Goal: Feedback & Contribution: Leave review/rating

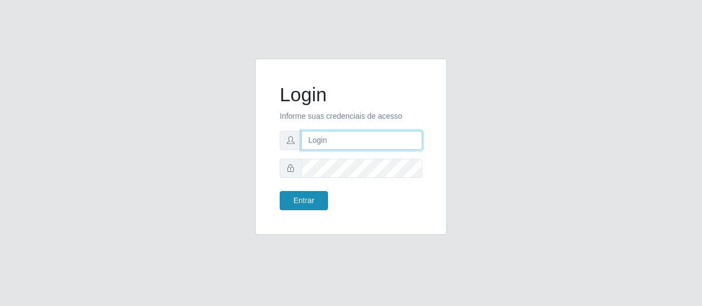
type input "caio@B1"
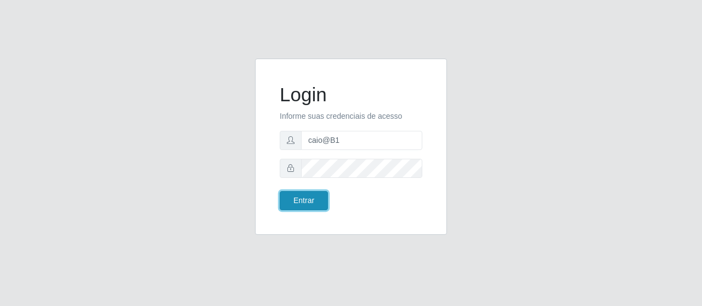
click at [309, 197] on button "Entrar" at bounding box center [304, 200] width 48 height 19
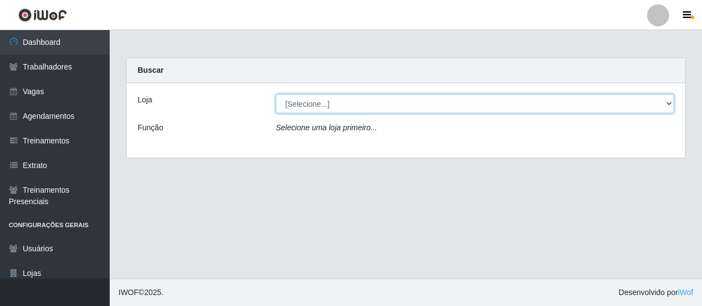
click at [331, 102] on select "[Selecione...] Bemais Supermercados - B1 [GEOGRAPHIC_DATA]" at bounding box center [475, 103] width 398 height 19
select select "403"
click at [276, 94] on select "[Selecione...] Bemais Supermercados - B1 [GEOGRAPHIC_DATA]" at bounding box center [475, 103] width 398 height 19
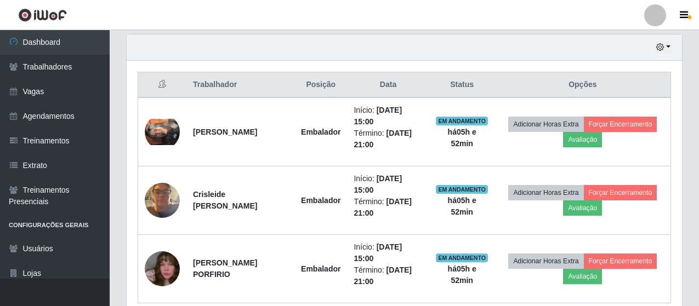
scroll to position [384, 0]
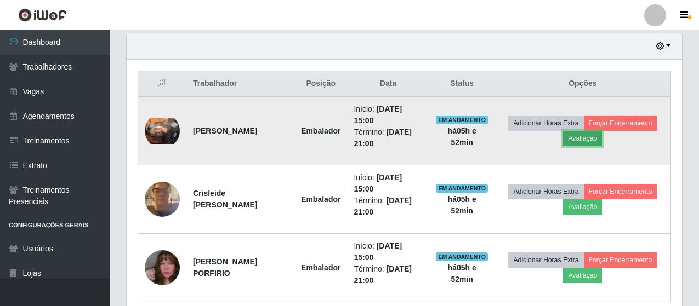
click at [602, 143] on button "Avaliação" at bounding box center [582, 138] width 39 height 15
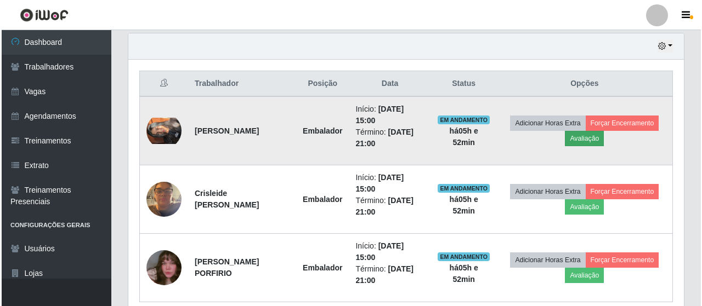
scroll to position [228, 550]
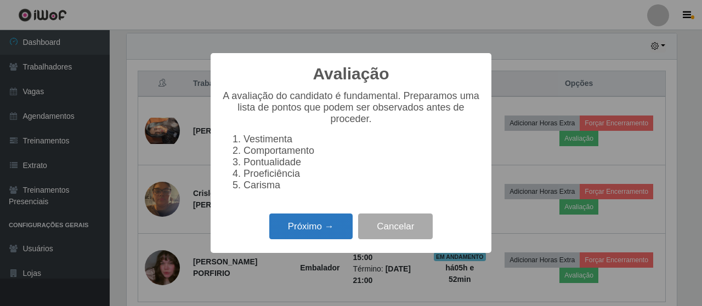
click at [313, 231] on button "Próximo →" at bounding box center [310, 227] width 83 height 26
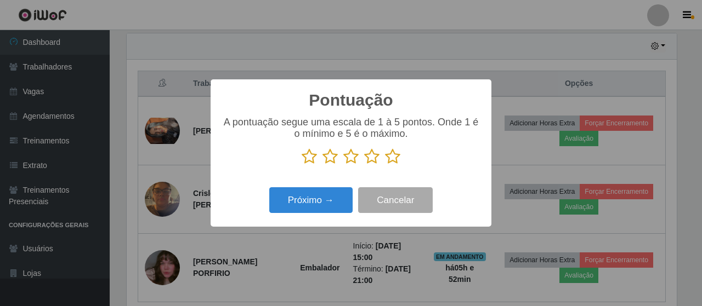
scroll to position [548071, 547749]
click at [396, 159] on icon at bounding box center [392, 157] width 15 height 16
click at [385, 165] on input "radio" at bounding box center [385, 165] width 0 height 0
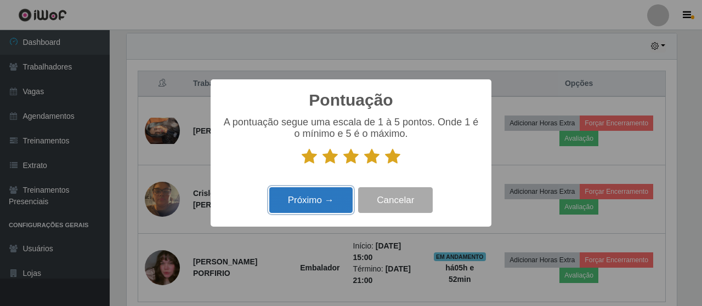
click at [320, 200] on button "Próximo →" at bounding box center [310, 201] width 83 height 26
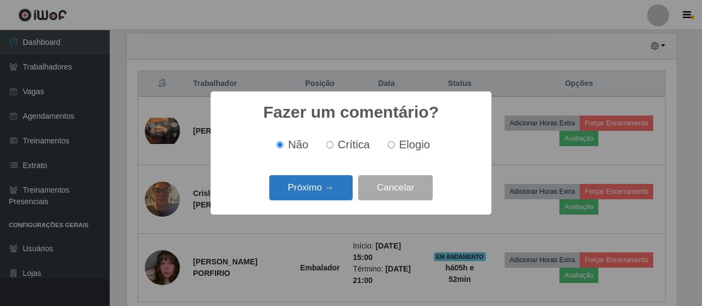
click at [330, 194] on button "Próximo →" at bounding box center [310, 188] width 83 height 26
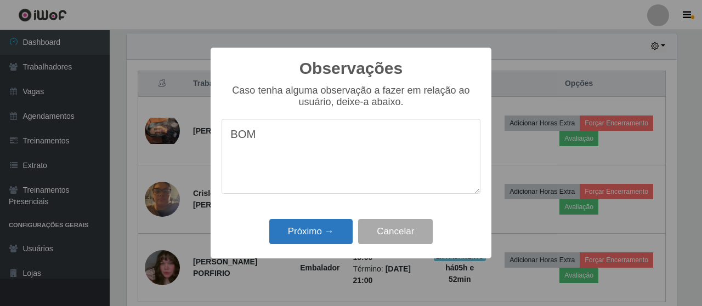
type textarea "BOM"
click at [330, 241] on button "Próximo →" at bounding box center [310, 232] width 83 height 26
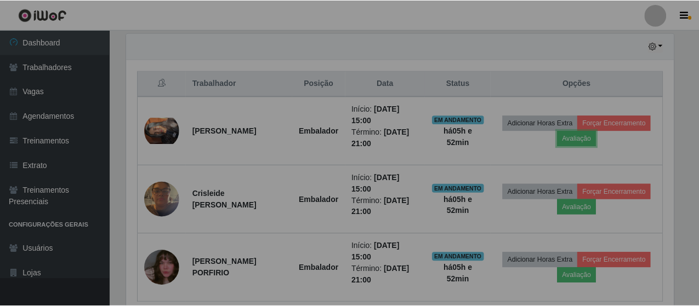
scroll to position [228, 555]
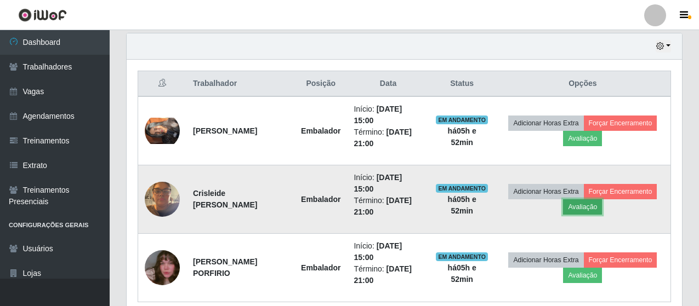
click at [602, 204] on button "Avaliação" at bounding box center [582, 207] width 39 height 15
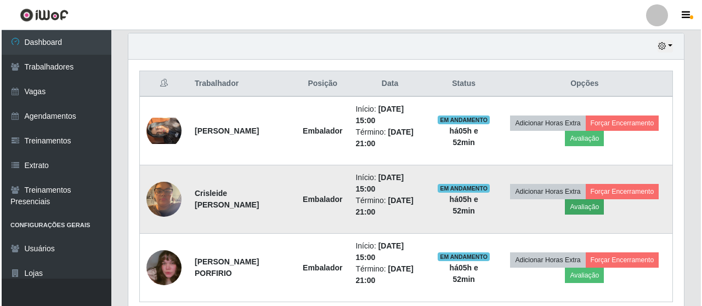
scroll to position [228, 550]
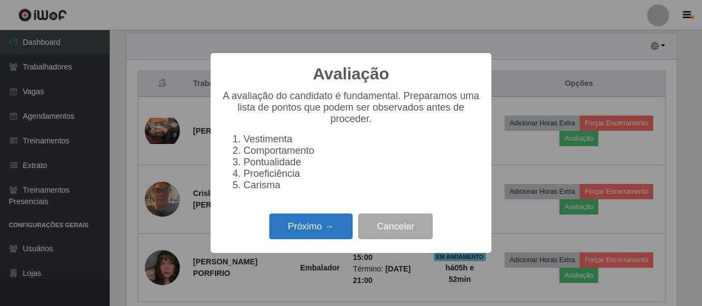
click at [331, 230] on button "Próximo →" at bounding box center [310, 227] width 83 height 26
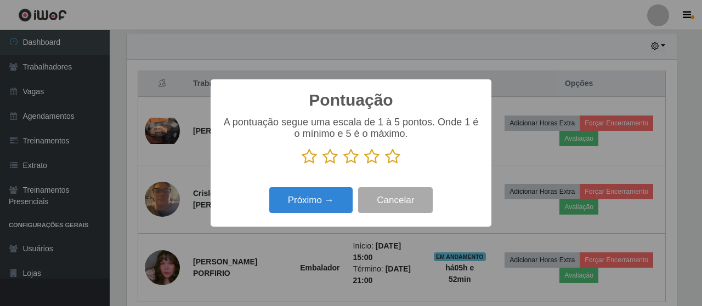
click at [395, 155] on icon at bounding box center [392, 157] width 15 height 16
click at [385, 165] on input "radio" at bounding box center [385, 165] width 0 height 0
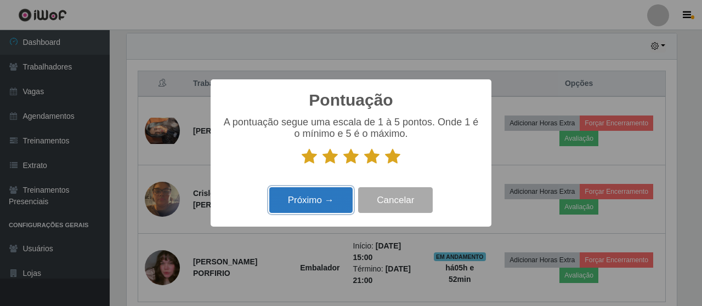
click at [331, 200] on button "Próximo →" at bounding box center [310, 201] width 83 height 26
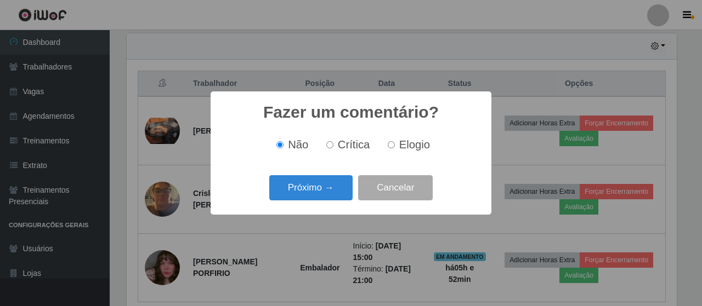
click at [329, 200] on button "Próximo →" at bounding box center [310, 188] width 83 height 26
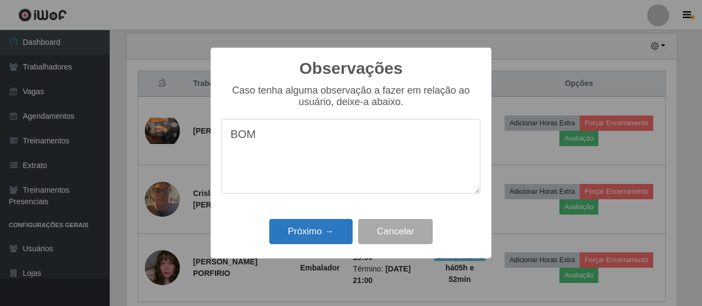
type textarea "BOM"
click at [318, 228] on button "Próximo →" at bounding box center [310, 232] width 83 height 26
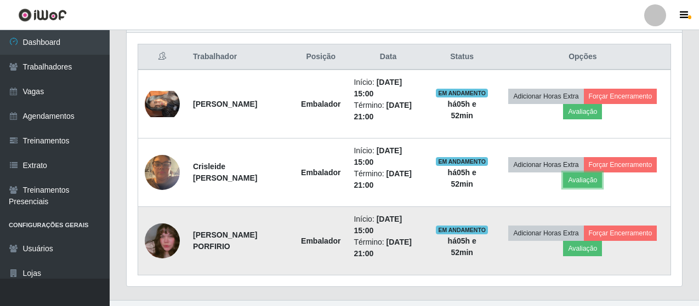
scroll to position [432, 0]
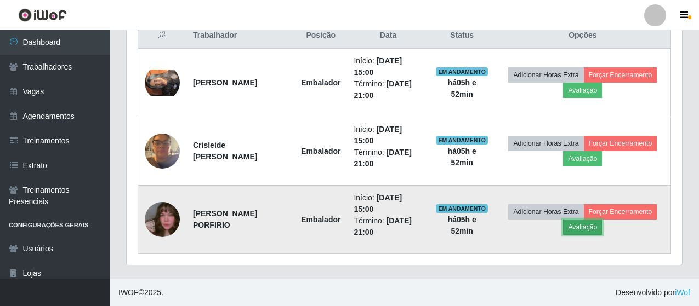
click at [602, 229] on button "Avaliação" at bounding box center [582, 227] width 39 height 15
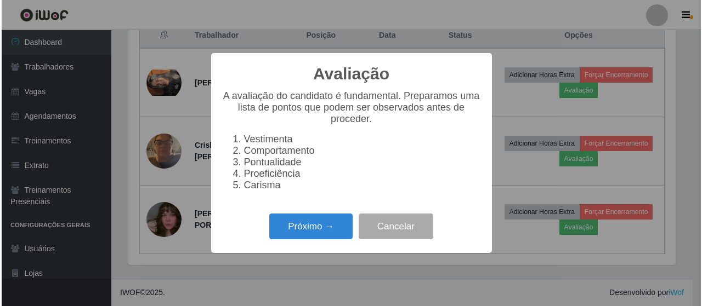
scroll to position [228, 550]
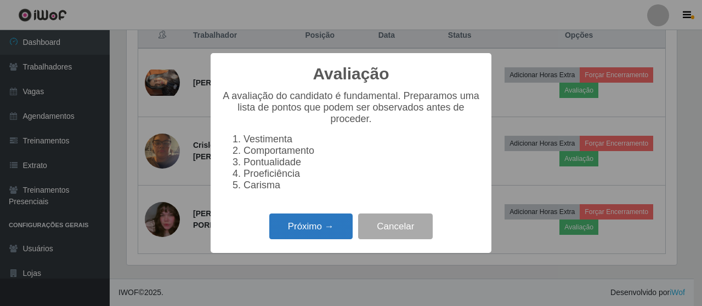
click at [326, 229] on button "Próximo →" at bounding box center [310, 227] width 83 height 26
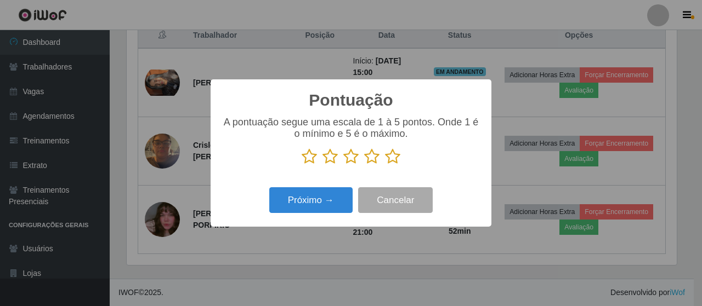
scroll to position [548071, 547749]
click at [393, 161] on icon at bounding box center [392, 157] width 15 height 16
click at [385, 165] on input "radio" at bounding box center [385, 165] width 0 height 0
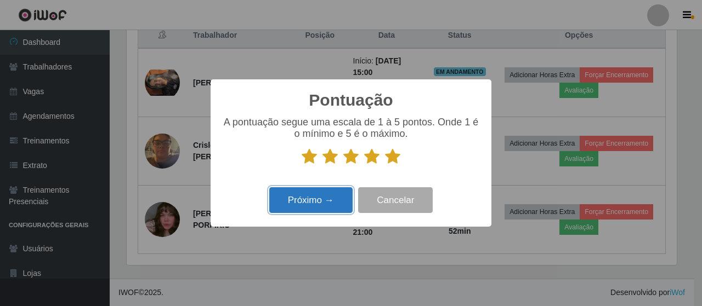
click at [321, 203] on button "Próximo →" at bounding box center [310, 201] width 83 height 26
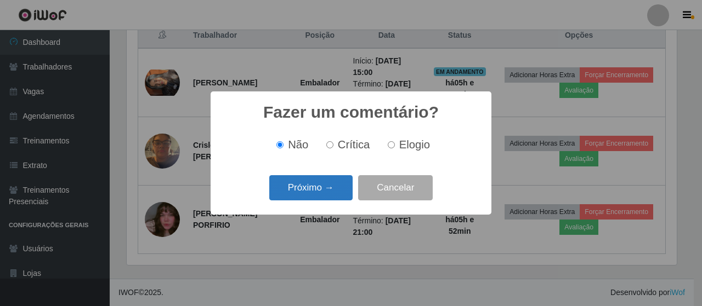
click at [336, 194] on button "Próximo →" at bounding box center [310, 188] width 83 height 26
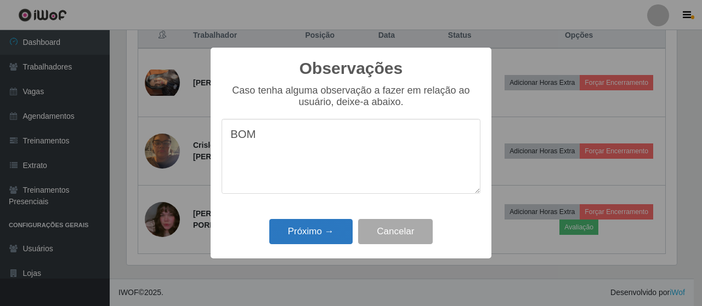
type textarea "BOM"
click at [311, 232] on button "Próximo →" at bounding box center [310, 232] width 83 height 26
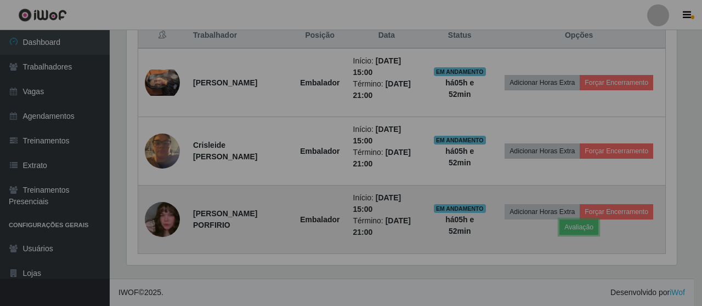
scroll to position [228, 555]
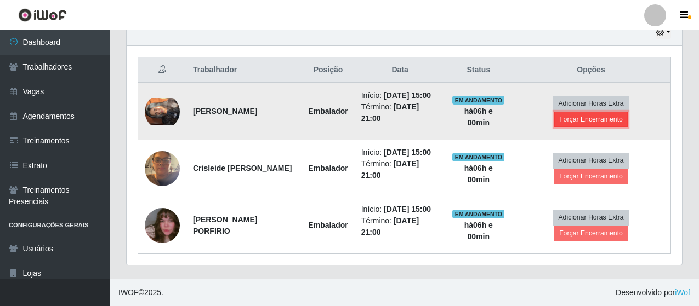
click at [580, 112] on button "Forçar Encerramento" at bounding box center [590, 119] width 73 height 15
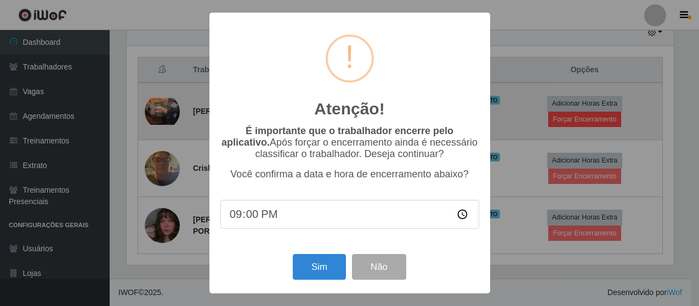
scroll to position [228, 550]
click at [580, 94] on div "Atenção! × É importante que o trabalhador encerre pelo aplicativo. Após forçar …" at bounding box center [351, 153] width 702 height 306
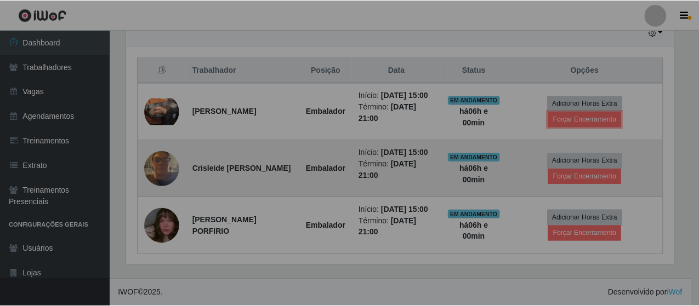
scroll to position [228, 555]
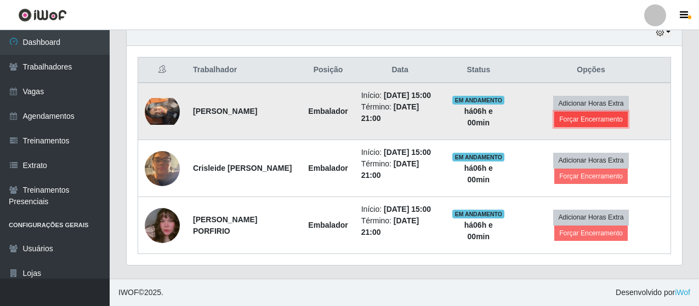
click at [603, 112] on button "Forçar Encerramento" at bounding box center [590, 119] width 73 height 15
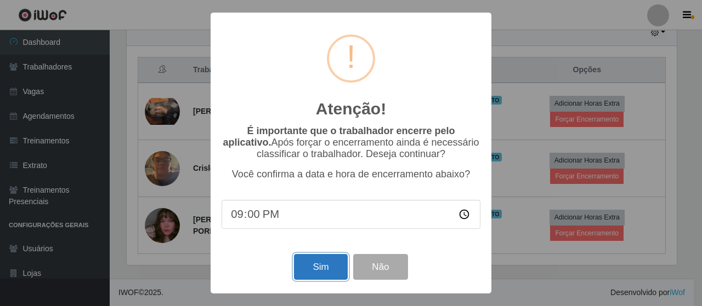
click at [311, 270] on button "Sim" at bounding box center [320, 267] width 53 height 26
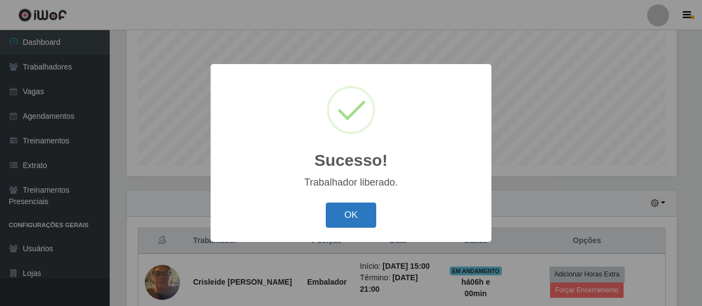
click at [350, 212] on button "OK" at bounding box center [351, 216] width 51 height 26
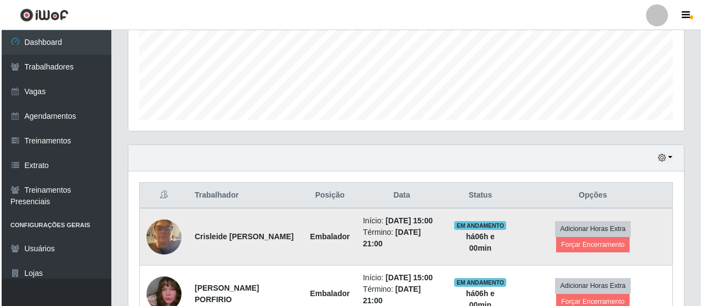
scroll to position [364, 0]
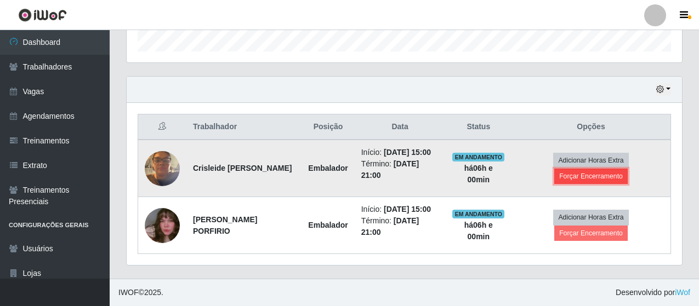
click at [614, 169] on button "Forçar Encerramento" at bounding box center [590, 176] width 73 height 15
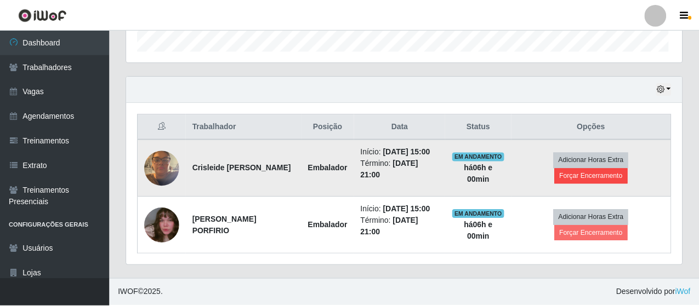
scroll to position [228, 550]
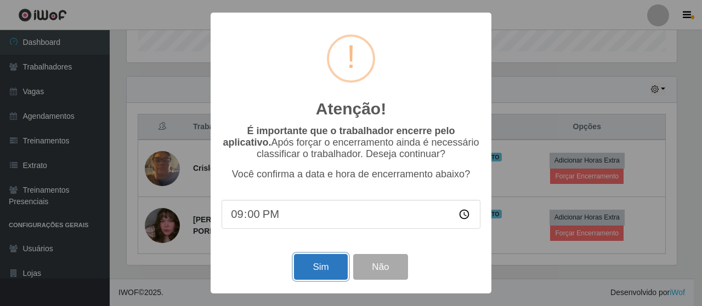
click at [319, 272] on button "Sim" at bounding box center [320, 267] width 53 height 26
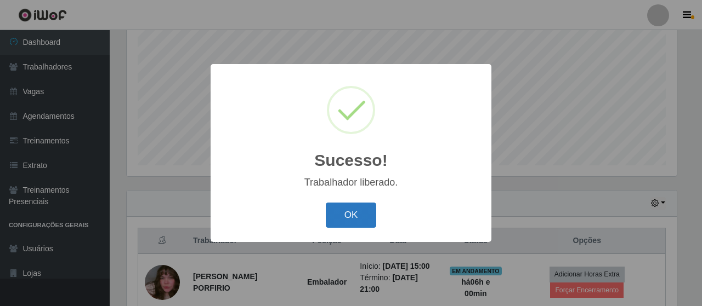
click at [372, 214] on button "OK" at bounding box center [351, 216] width 51 height 26
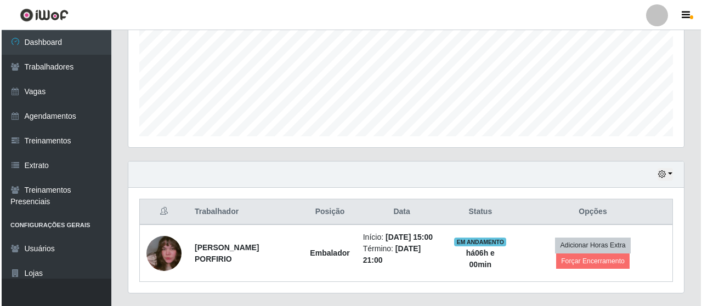
scroll to position [295, 0]
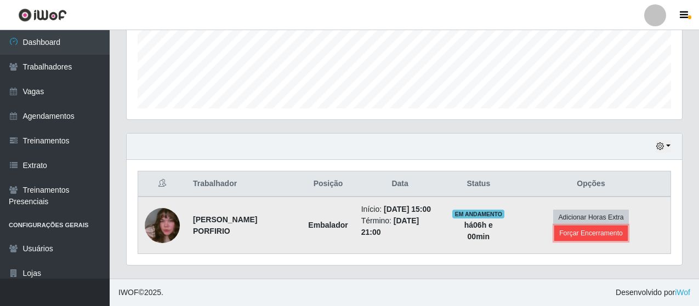
click at [593, 232] on button "Forçar Encerramento" at bounding box center [590, 233] width 73 height 15
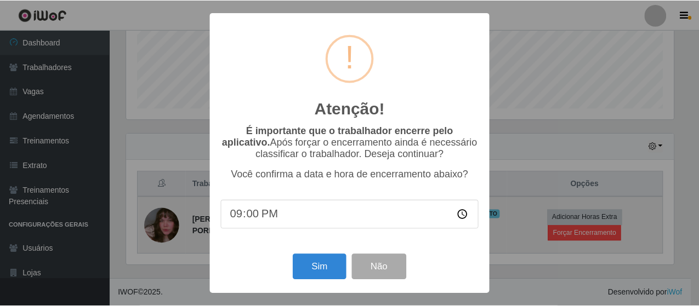
scroll to position [228, 550]
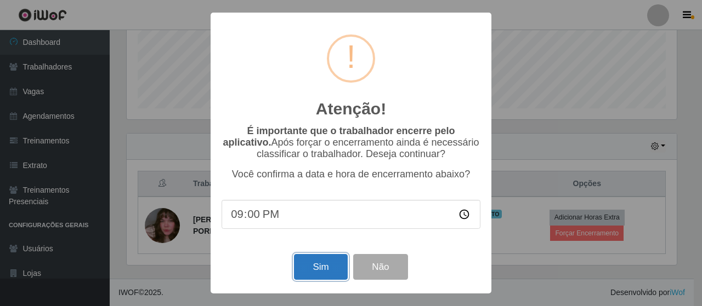
click at [328, 265] on button "Sim" at bounding box center [320, 267] width 53 height 26
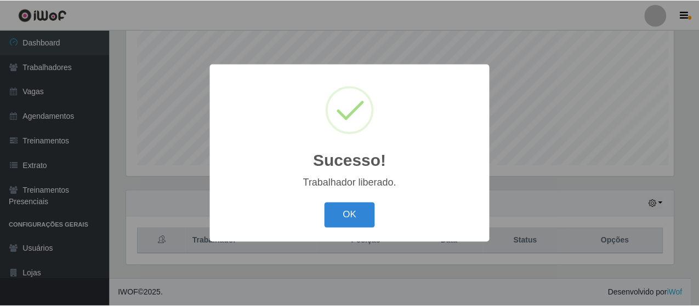
scroll to position [0, 0]
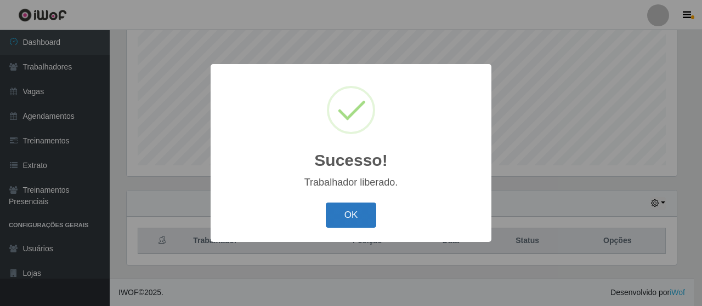
click at [347, 205] on button "OK" at bounding box center [351, 216] width 51 height 26
